Goal: Use online tool/utility: Use online tool/utility

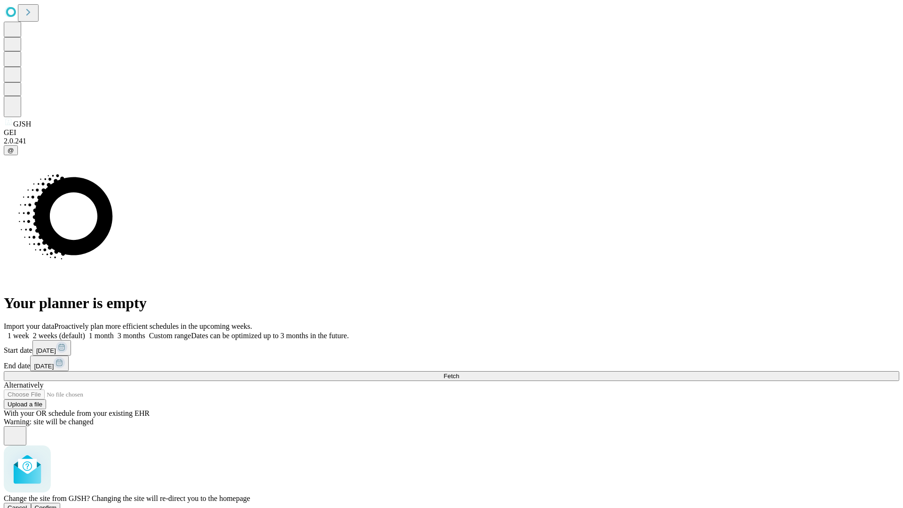
click at [57, 504] on span "Confirm" at bounding box center [46, 507] width 22 height 7
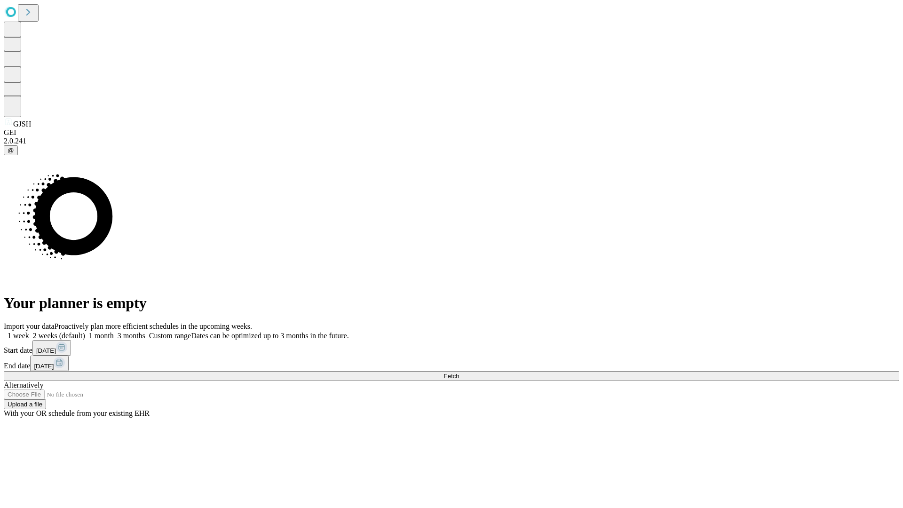
click at [29, 332] on label "1 week" at bounding box center [16, 336] width 25 height 8
click at [459, 373] on span "Fetch" at bounding box center [452, 376] width 16 height 7
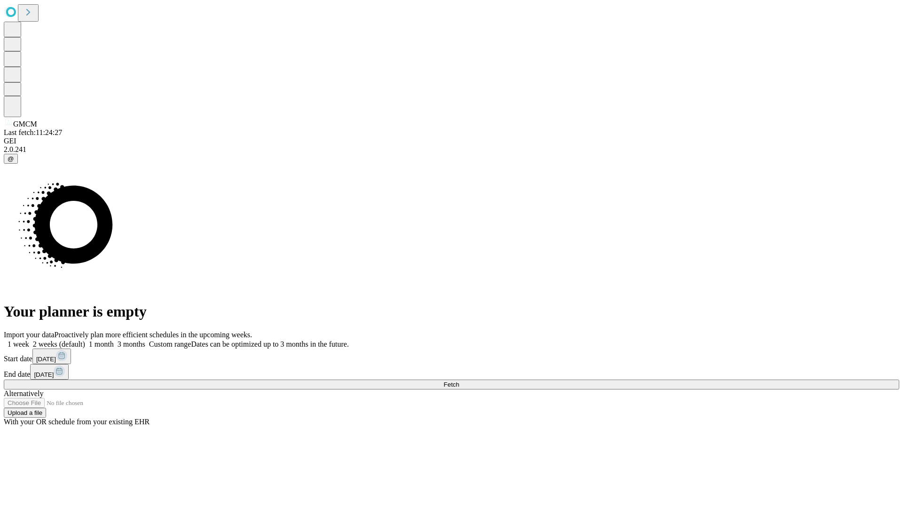
click at [29, 340] on label "1 week" at bounding box center [16, 344] width 25 height 8
click at [459, 381] on span "Fetch" at bounding box center [452, 384] width 16 height 7
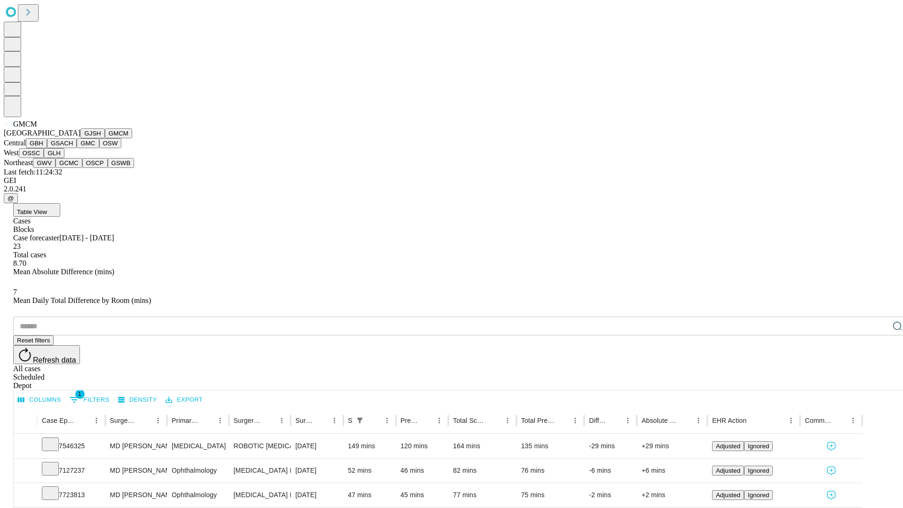
click at [47, 148] on button "GBH" at bounding box center [36, 143] width 21 height 10
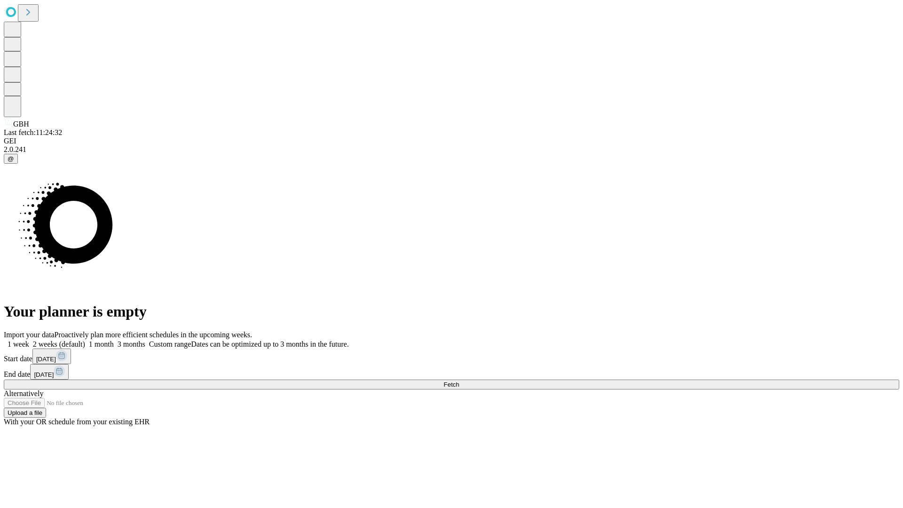
click at [29, 340] on label "1 week" at bounding box center [16, 344] width 25 height 8
click at [459, 381] on span "Fetch" at bounding box center [452, 384] width 16 height 7
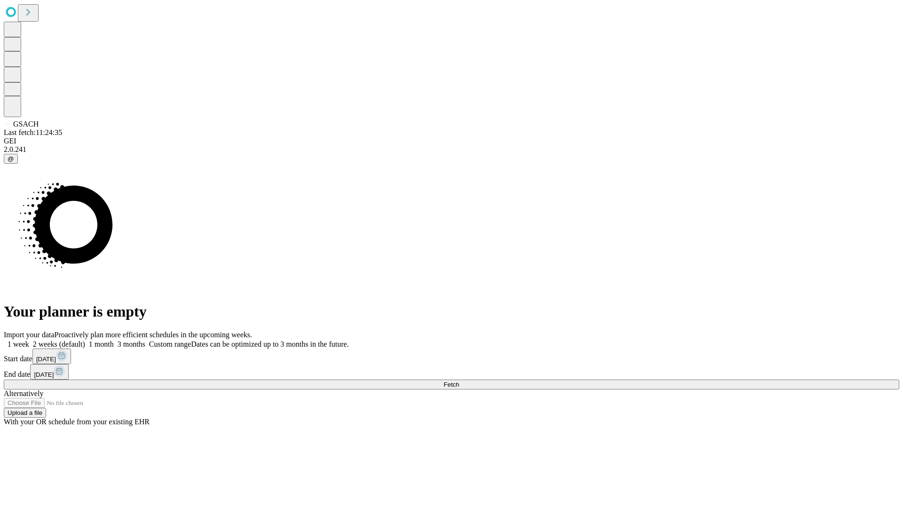
click at [29, 340] on label "1 week" at bounding box center [16, 344] width 25 height 8
click at [459, 381] on span "Fetch" at bounding box center [452, 384] width 16 height 7
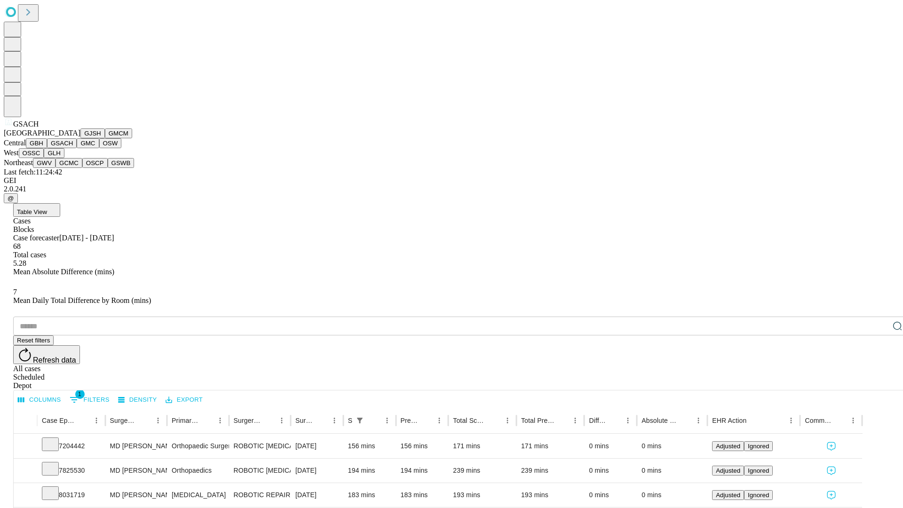
click at [77, 148] on button "GMC" at bounding box center [88, 143] width 22 height 10
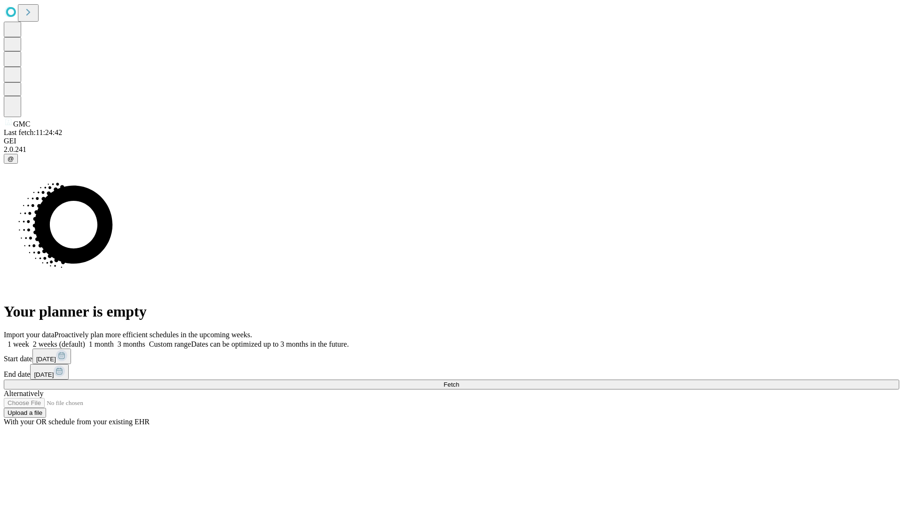
click at [29, 340] on label "1 week" at bounding box center [16, 344] width 25 height 8
click at [459, 381] on span "Fetch" at bounding box center [452, 384] width 16 height 7
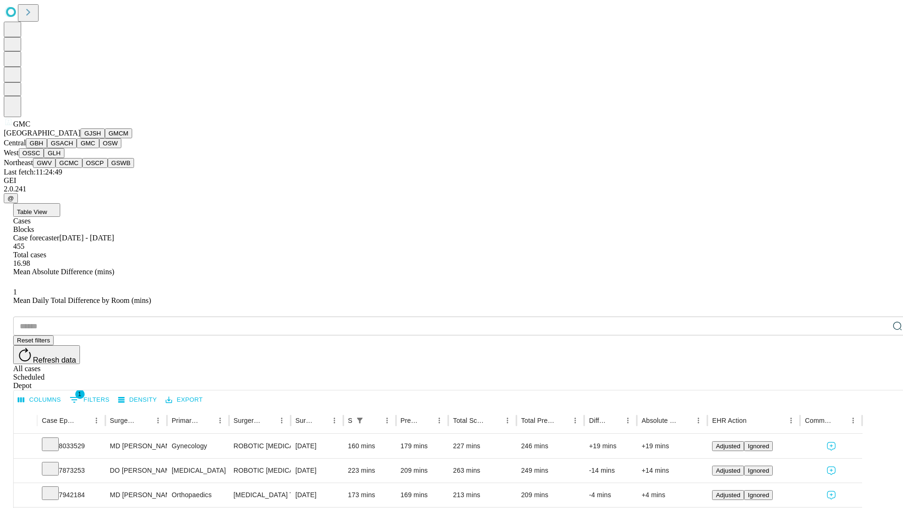
click at [99, 148] on button "OSW" at bounding box center [110, 143] width 23 height 10
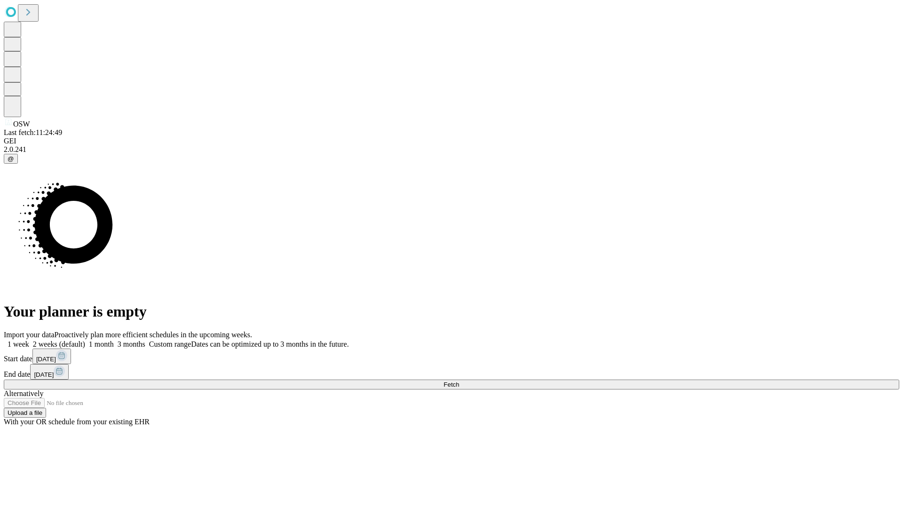
click at [29, 340] on label "1 week" at bounding box center [16, 344] width 25 height 8
click at [459, 381] on span "Fetch" at bounding box center [452, 384] width 16 height 7
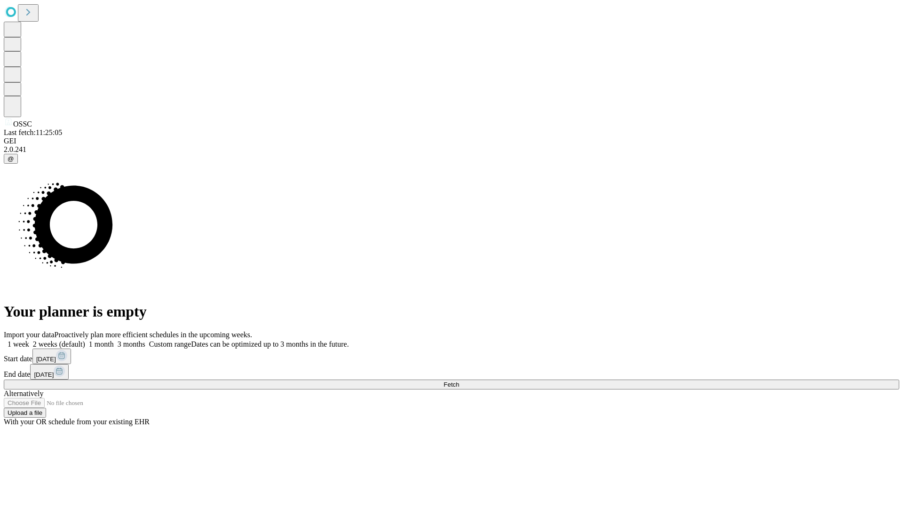
click at [29, 340] on label "1 week" at bounding box center [16, 344] width 25 height 8
click at [459, 381] on span "Fetch" at bounding box center [452, 384] width 16 height 7
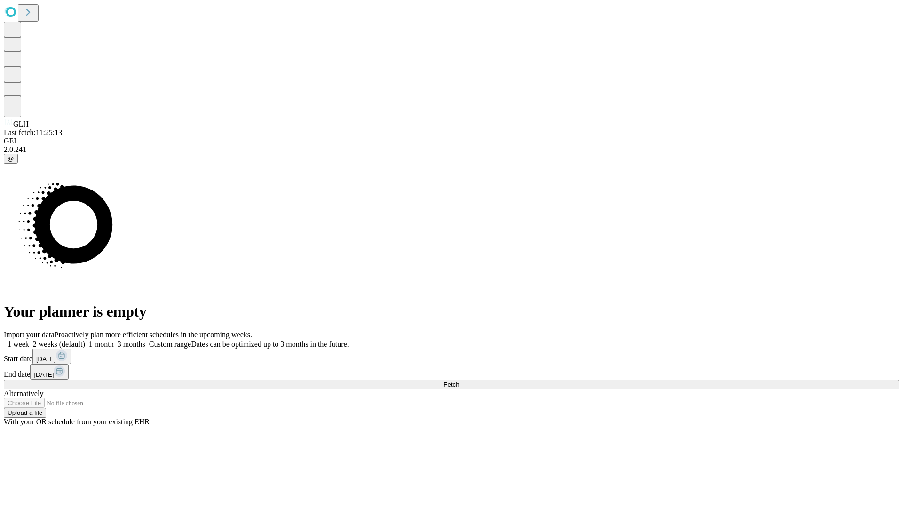
click at [29, 340] on label "1 week" at bounding box center [16, 344] width 25 height 8
click at [459, 381] on span "Fetch" at bounding box center [452, 384] width 16 height 7
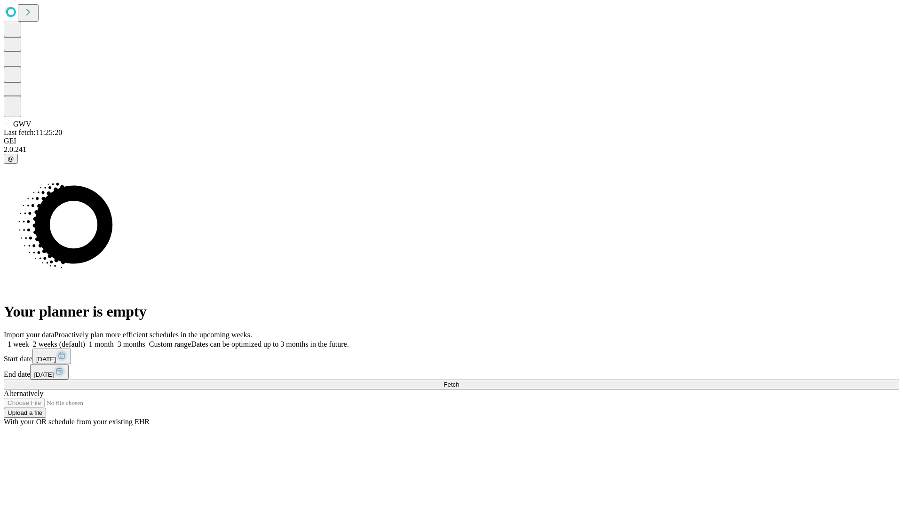
click at [29, 340] on label "1 week" at bounding box center [16, 344] width 25 height 8
click at [459, 381] on span "Fetch" at bounding box center [452, 384] width 16 height 7
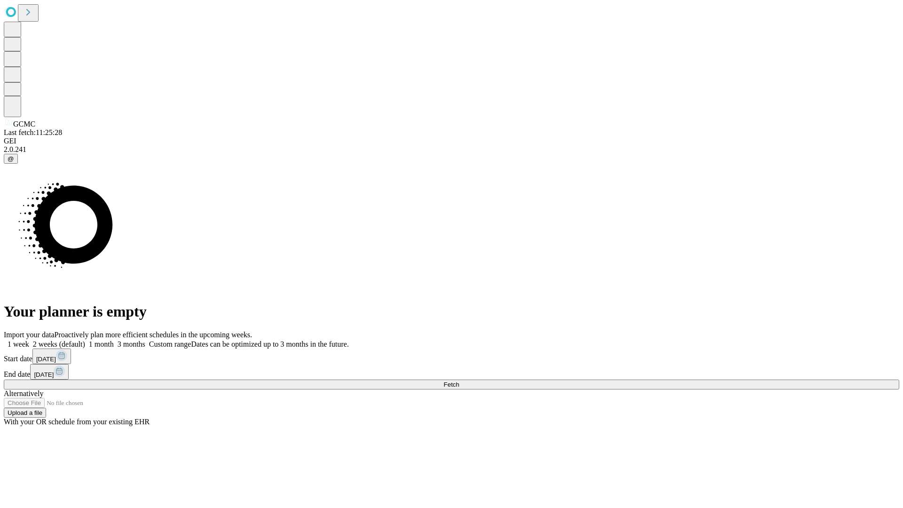
click at [29, 340] on label "1 week" at bounding box center [16, 344] width 25 height 8
click at [459, 381] on span "Fetch" at bounding box center [452, 384] width 16 height 7
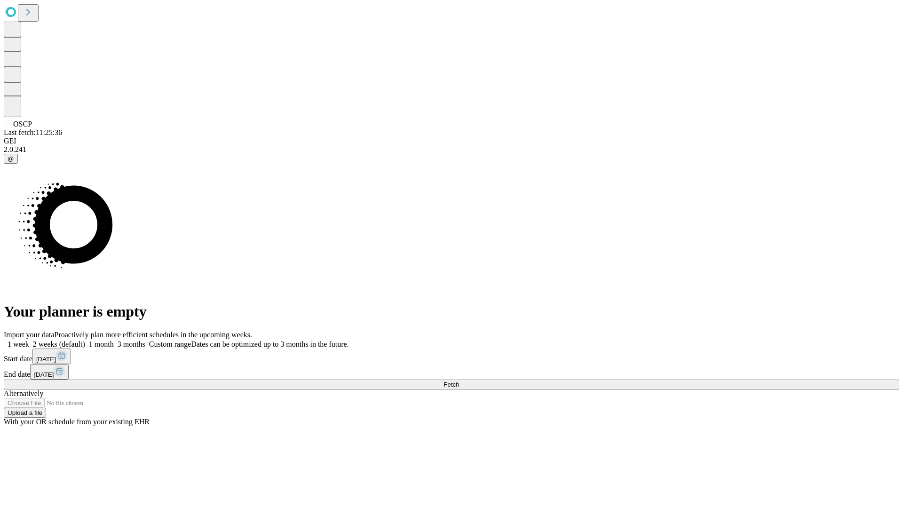
click at [29, 340] on label "1 week" at bounding box center [16, 344] width 25 height 8
click at [459, 381] on span "Fetch" at bounding box center [452, 384] width 16 height 7
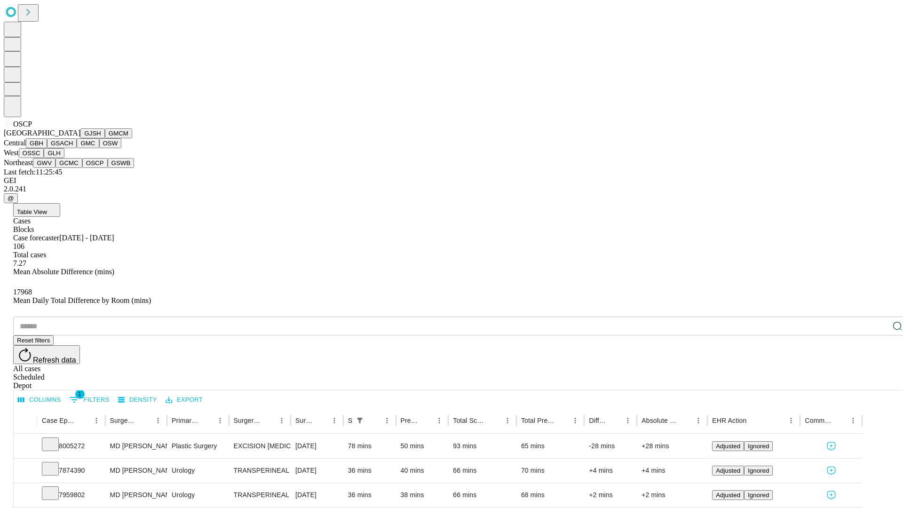
click at [108, 168] on button "GSWB" at bounding box center [121, 163] width 27 height 10
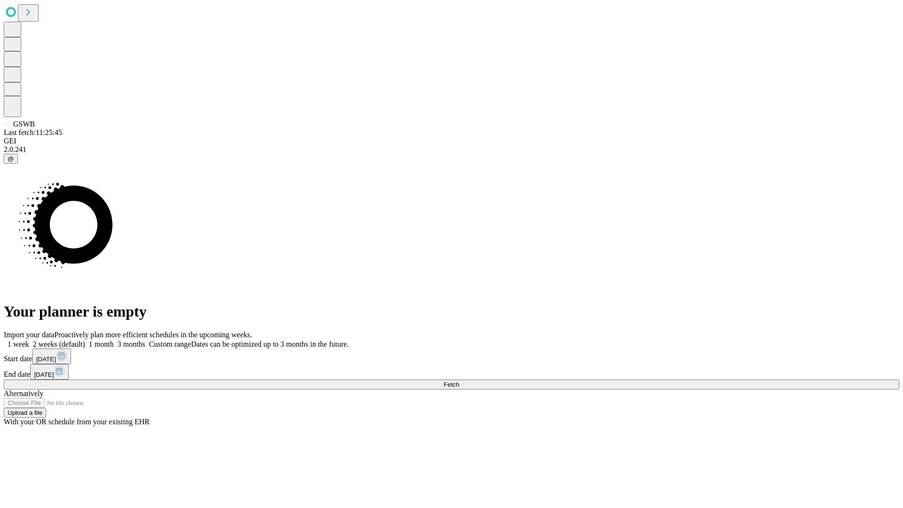
click at [29, 340] on label "1 week" at bounding box center [16, 344] width 25 height 8
click at [459, 381] on span "Fetch" at bounding box center [452, 384] width 16 height 7
